Goal: Task Accomplishment & Management: Use online tool/utility

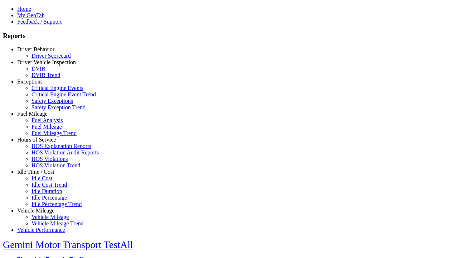
click at [41, 175] on link "Idle Time / Cost" at bounding box center [35, 171] width 37 height 6
click at [47, 181] on link "Idle Cost" at bounding box center [41, 178] width 21 height 6
select select "**"
select select
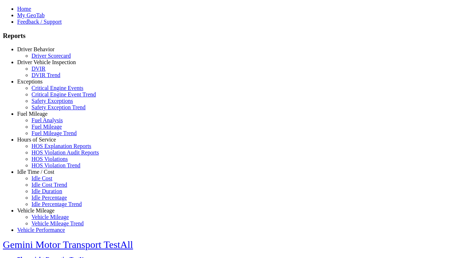
select select
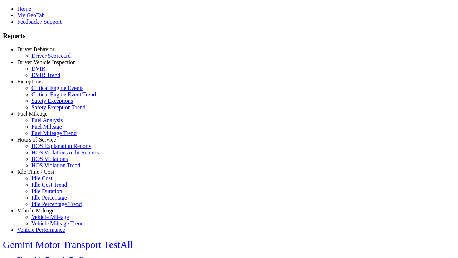
select select
